Goal: Navigation & Orientation: Find specific page/section

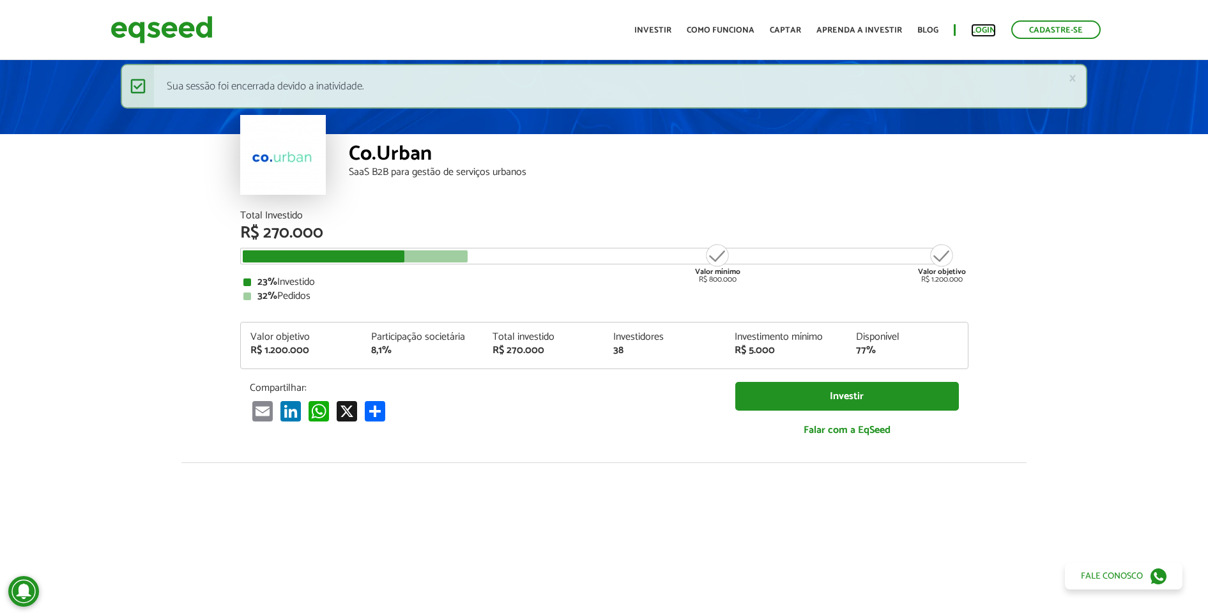
click at [983, 31] on link "Login" at bounding box center [983, 30] width 25 height 8
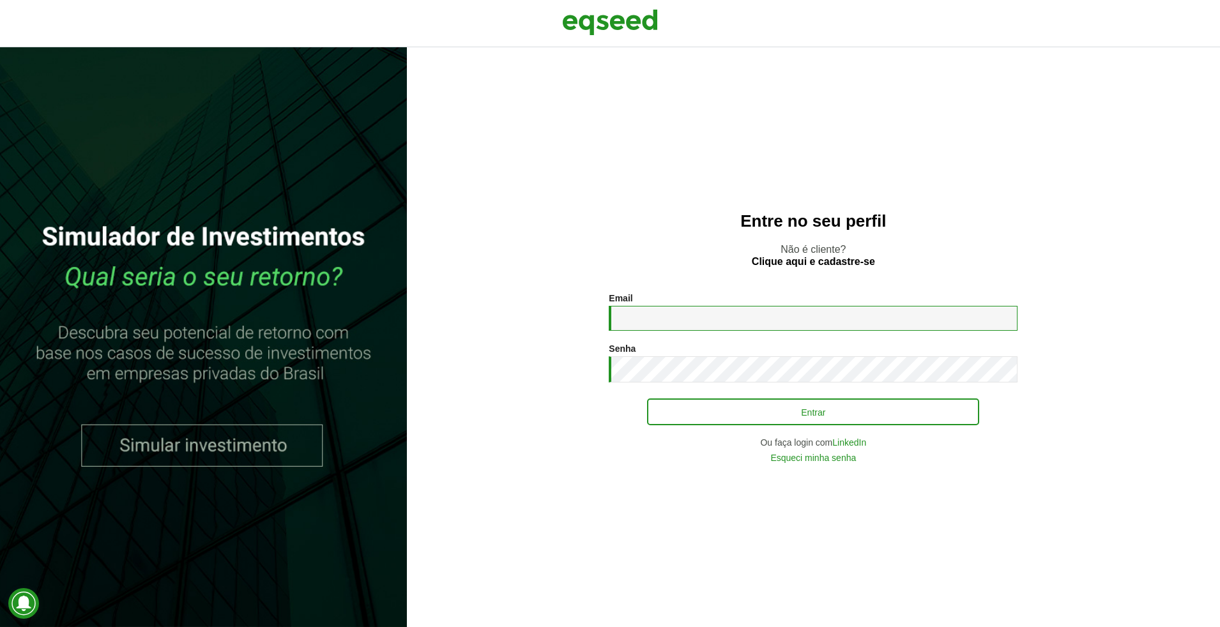
type input "**********"
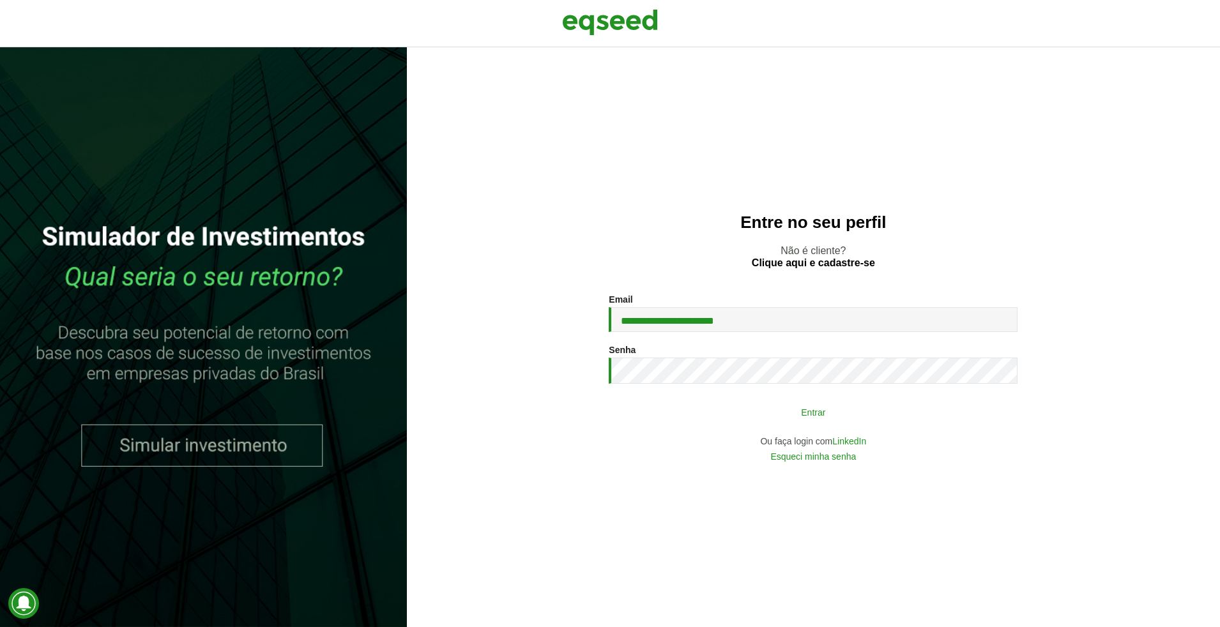
click at [777, 407] on button "Entrar" at bounding box center [813, 412] width 332 height 24
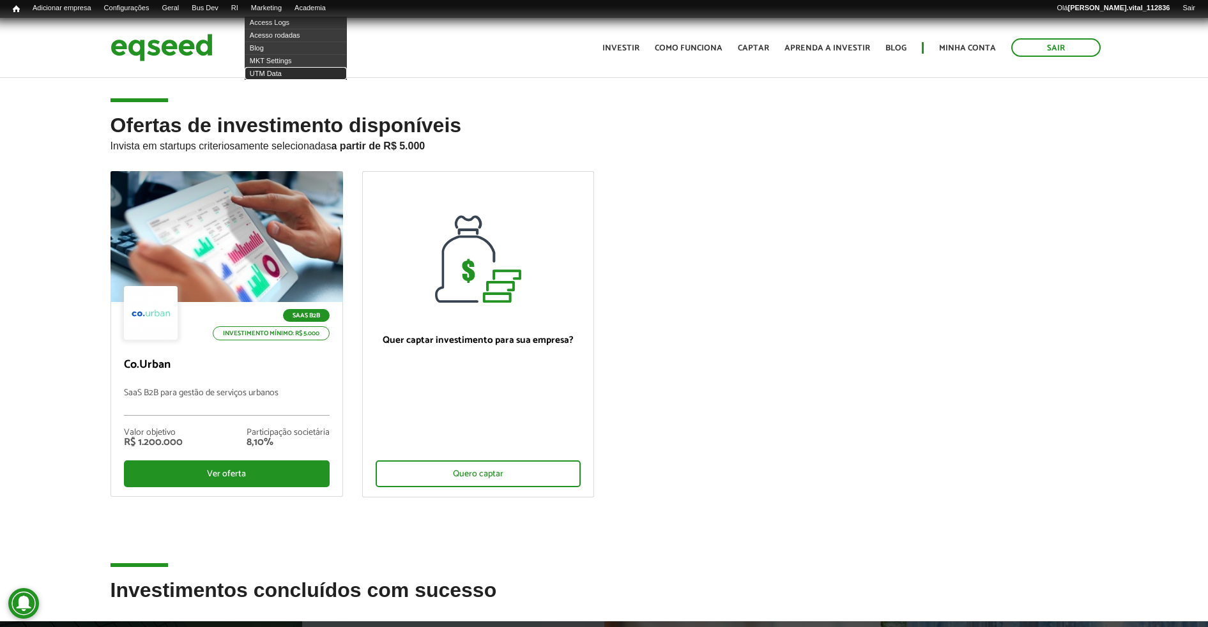
click at [305, 74] on link "UTM Data" at bounding box center [296, 73] width 102 height 13
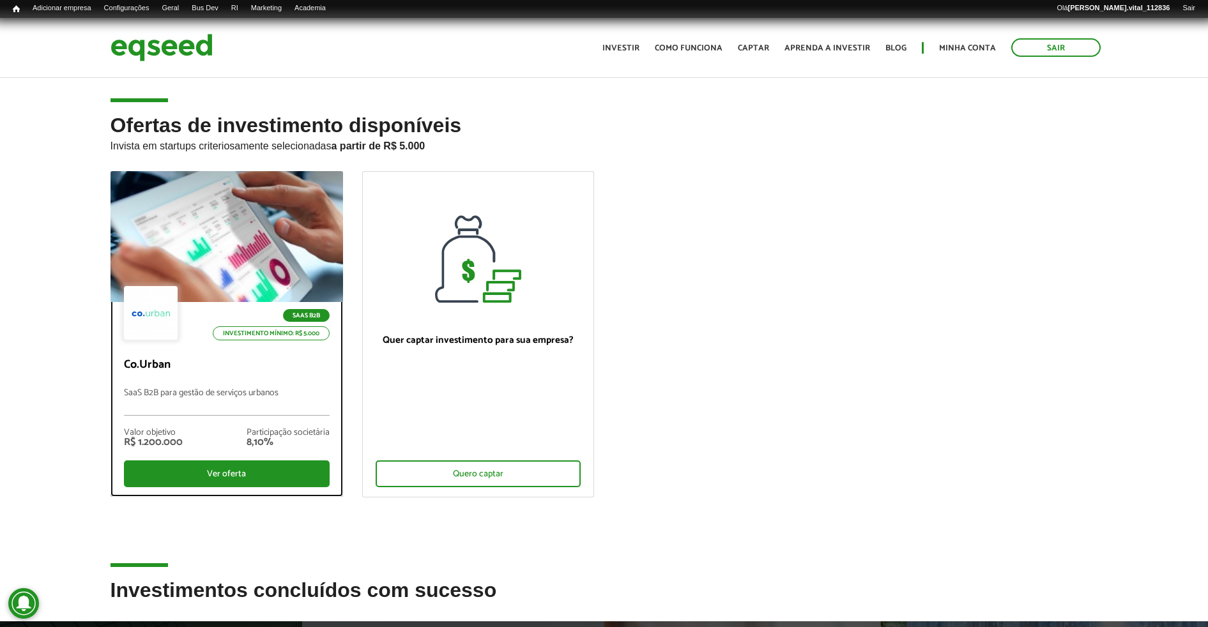
click at [309, 248] on div at bounding box center [226, 236] width 279 height 157
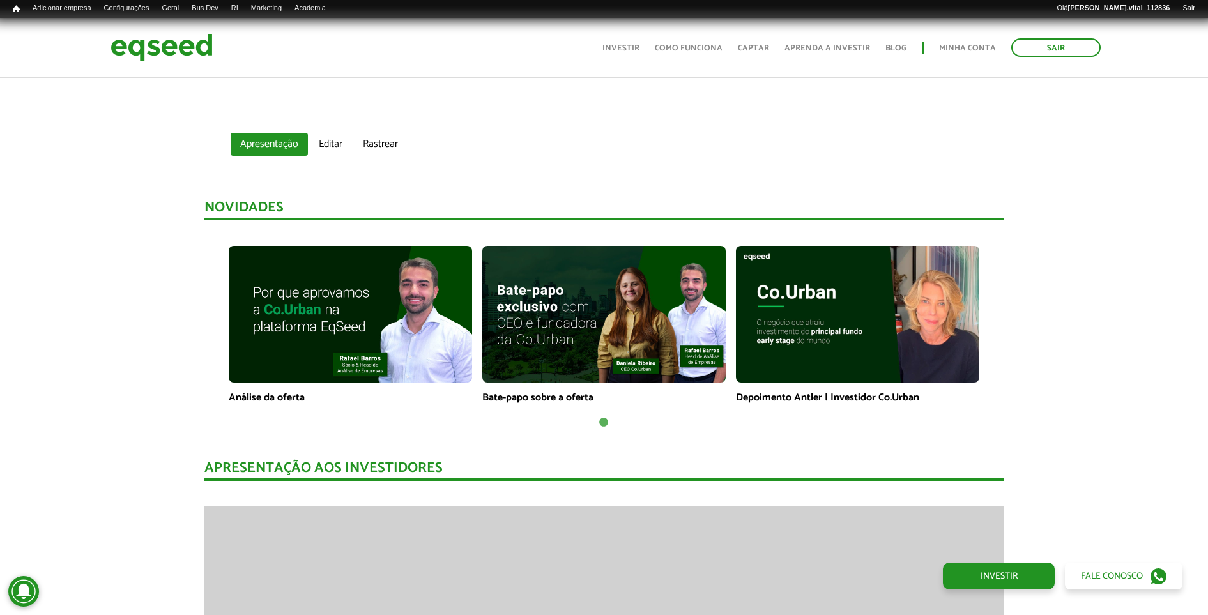
scroll to position [718, 0]
